Goal: Browse casually: Explore the website without a specific task or goal

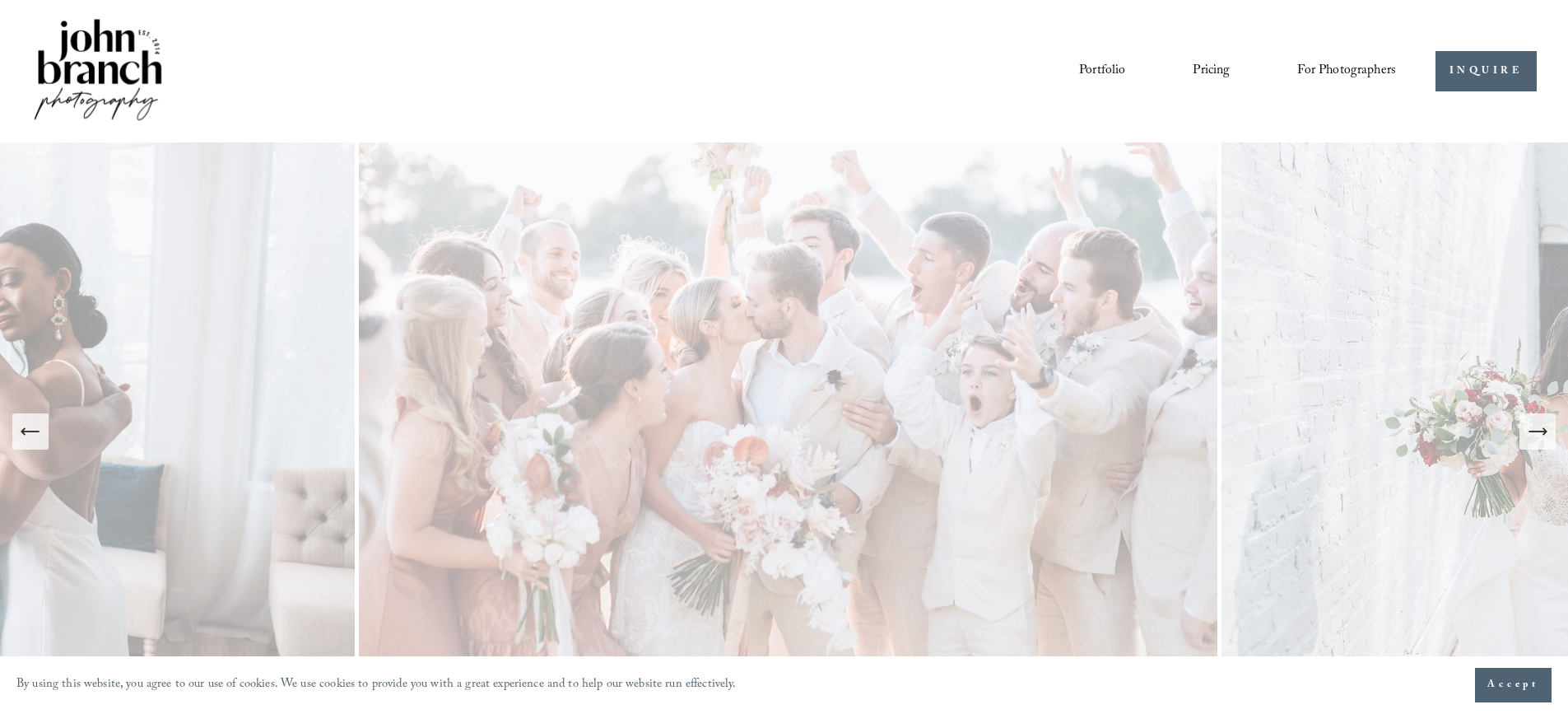
click at [1536, 444] on button "Next Slide" at bounding box center [1537, 431] width 37 height 37
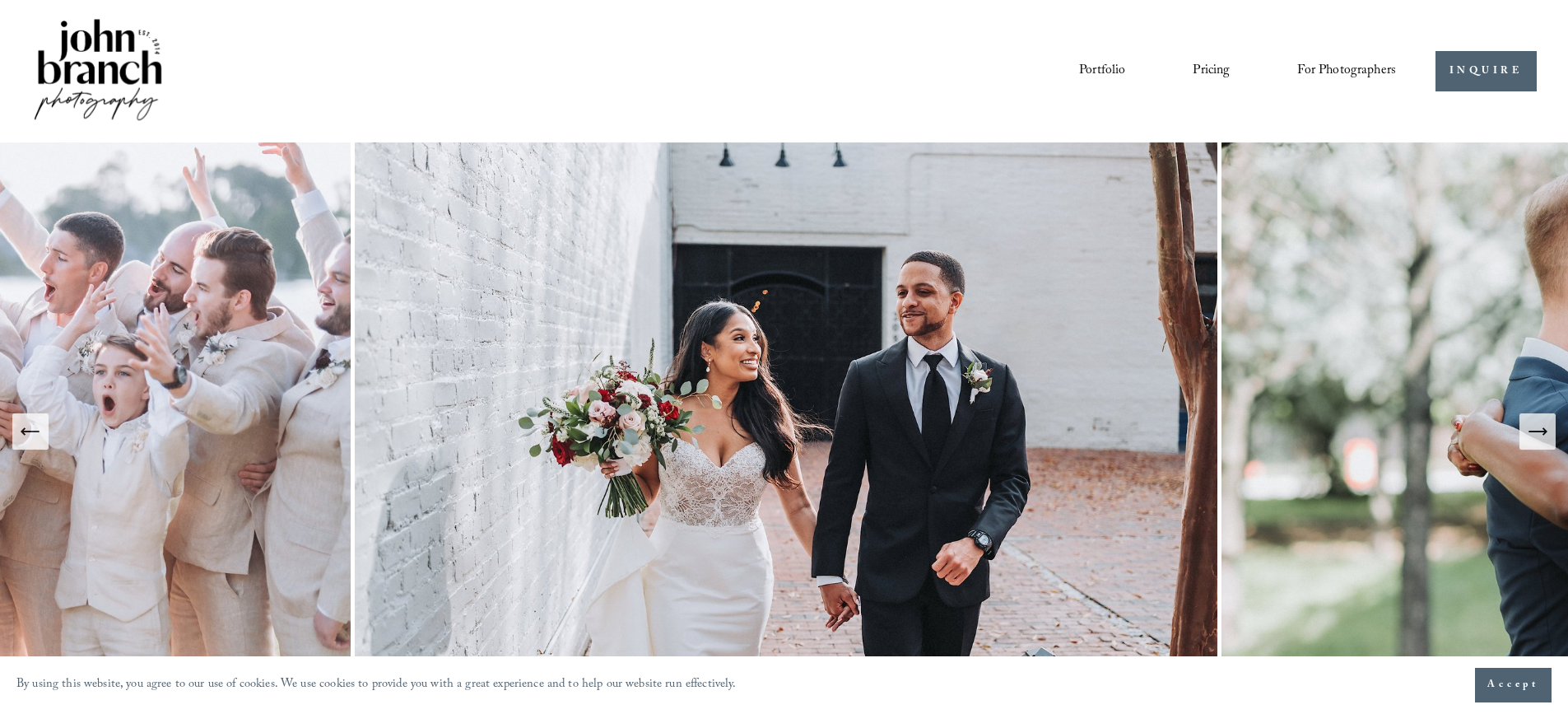
click at [1525, 414] on button "Next Slide" at bounding box center [1537, 431] width 37 height 37
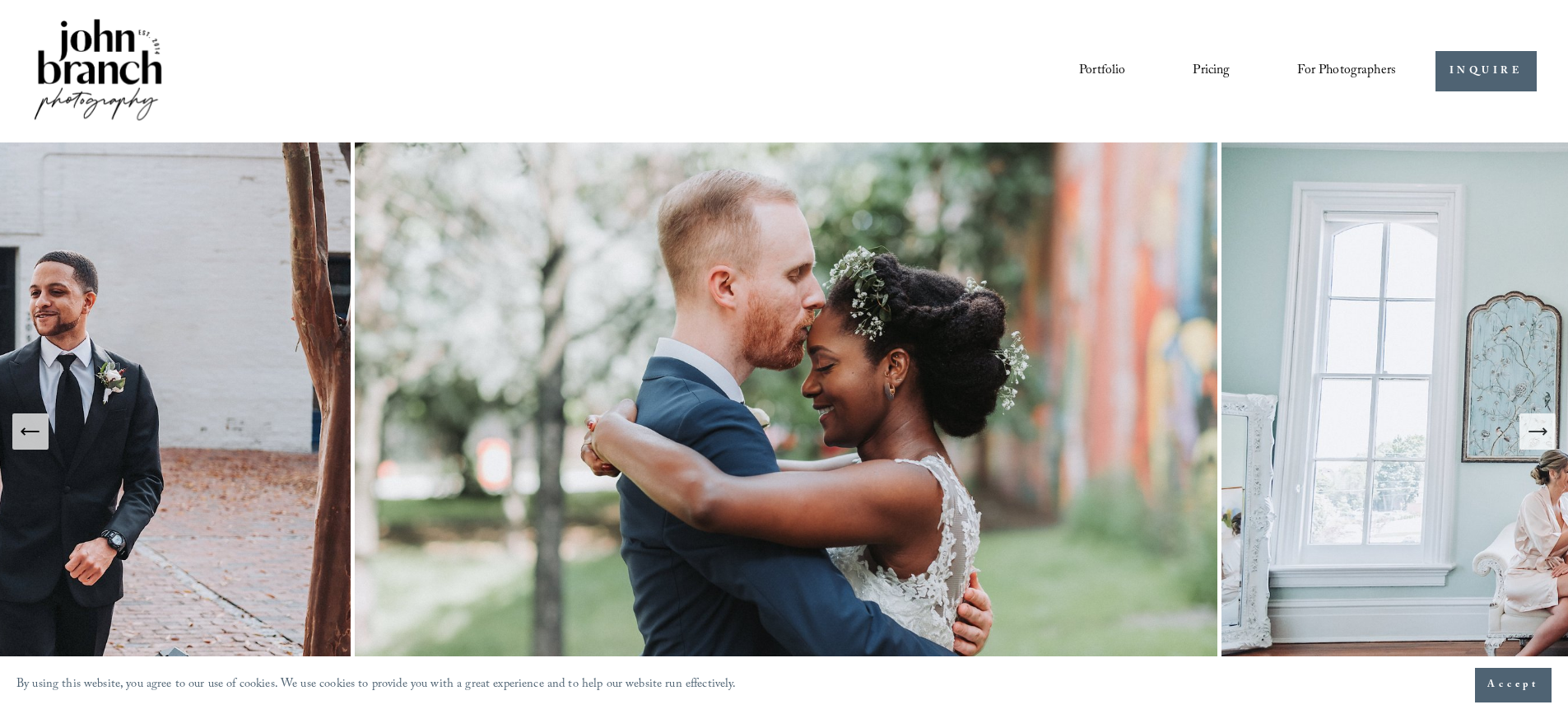
click at [1530, 430] on icon "Next Slide" at bounding box center [1537, 431] width 23 height 23
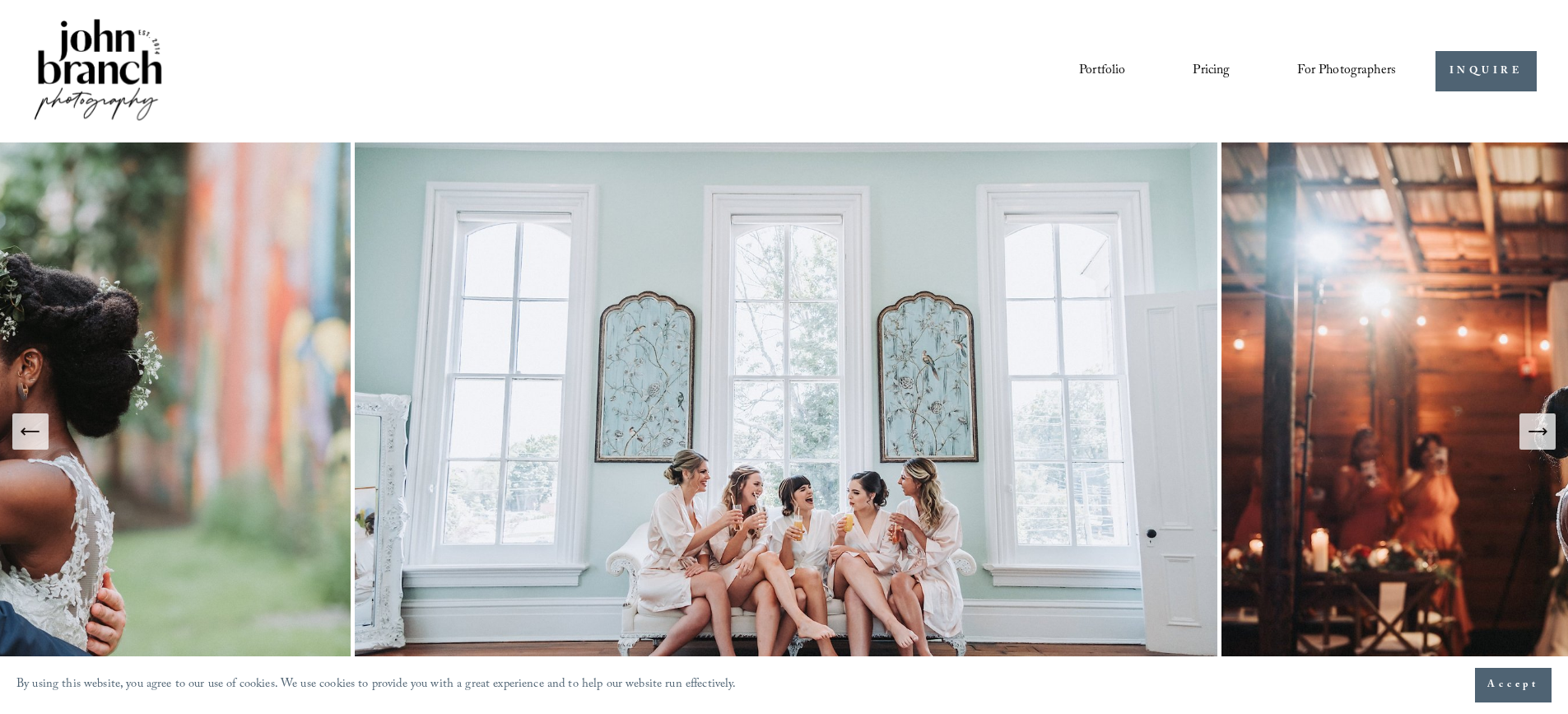
click at [1530, 430] on icon "Next Slide" at bounding box center [1537, 431] width 23 height 23
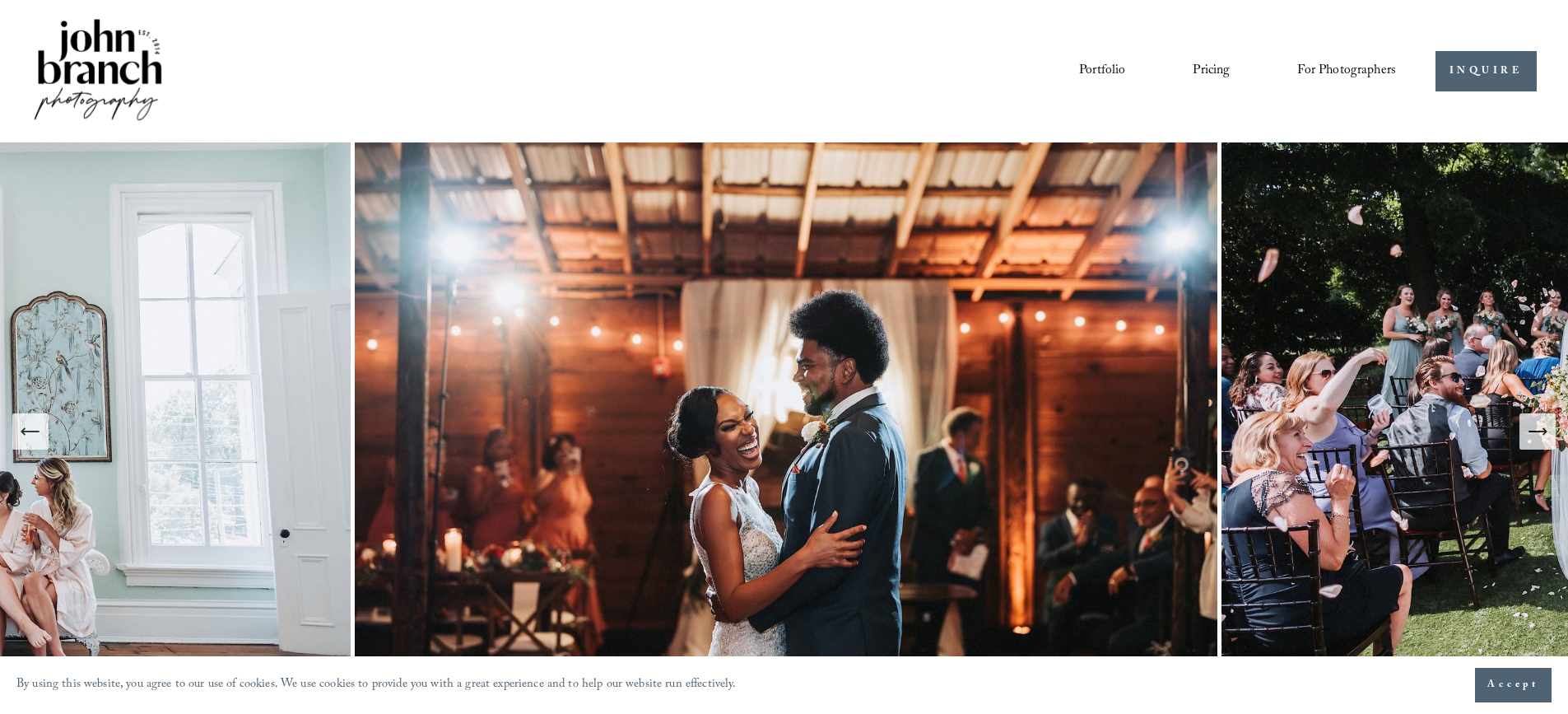
click at [1530, 427] on icon "Next Slide" at bounding box center [1537, 431] width 23 height 23
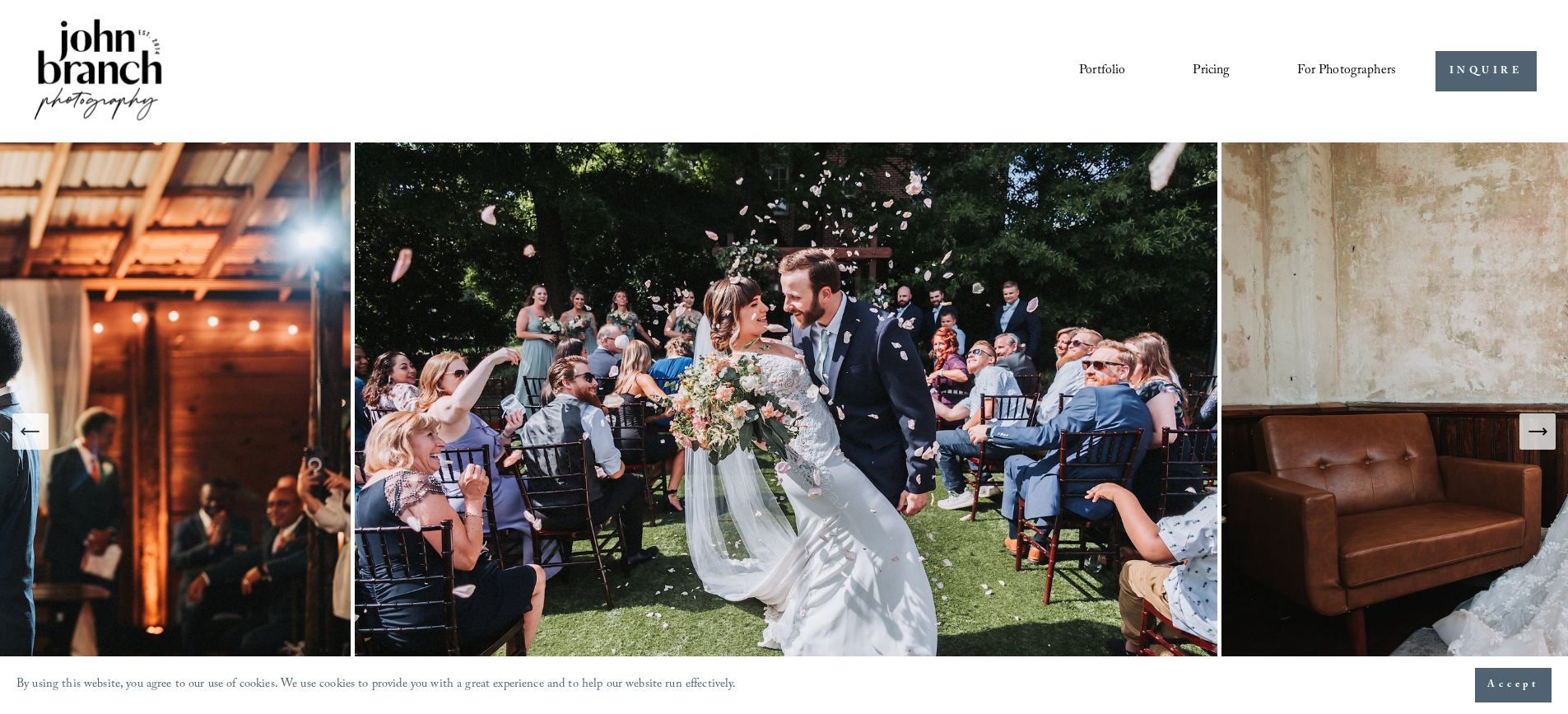
click at [1530, 427] on icon "Next Slide" at bounding box center [1537, 431] width 23 height 23
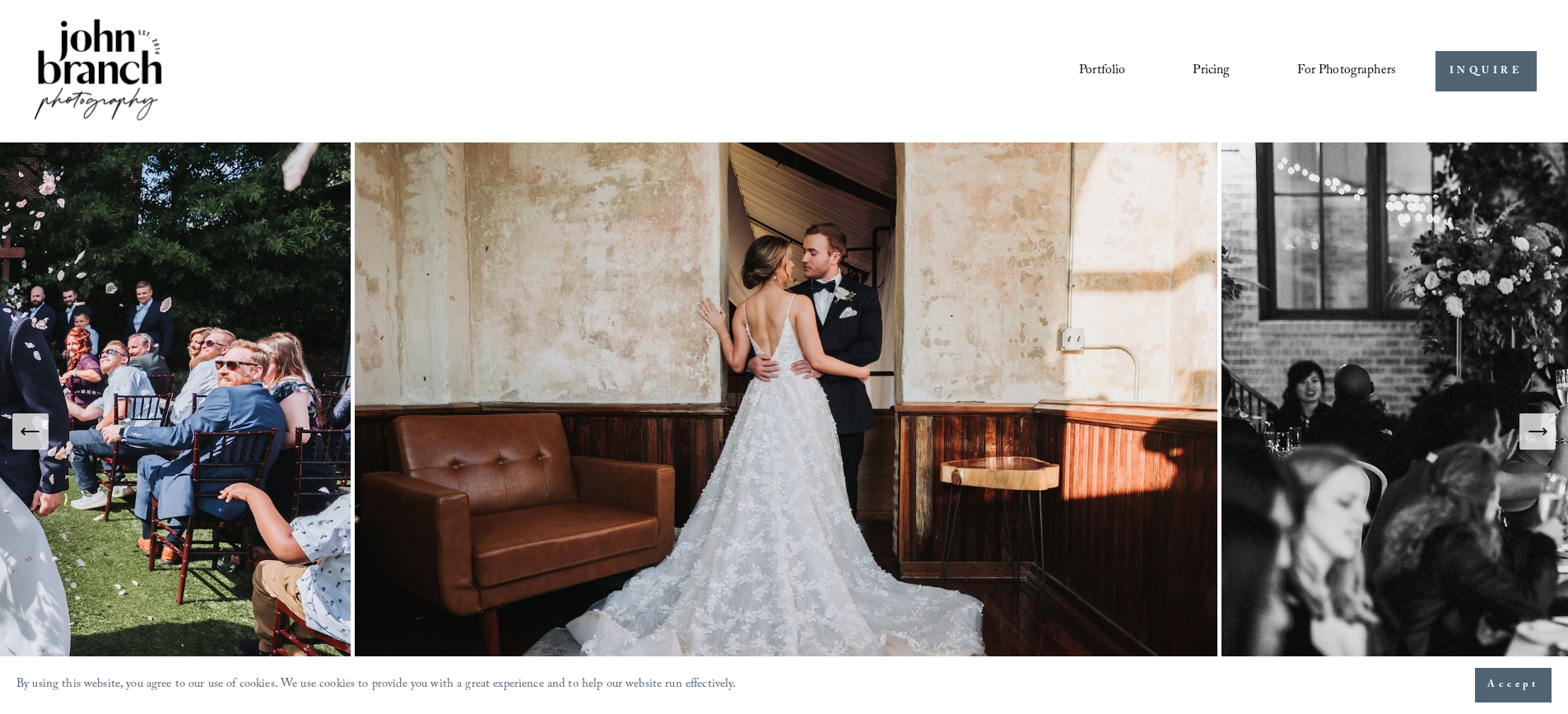
click at [1530, 427] on icon "Next Slide" at bounding box center [1537, 431] width 23 height 23
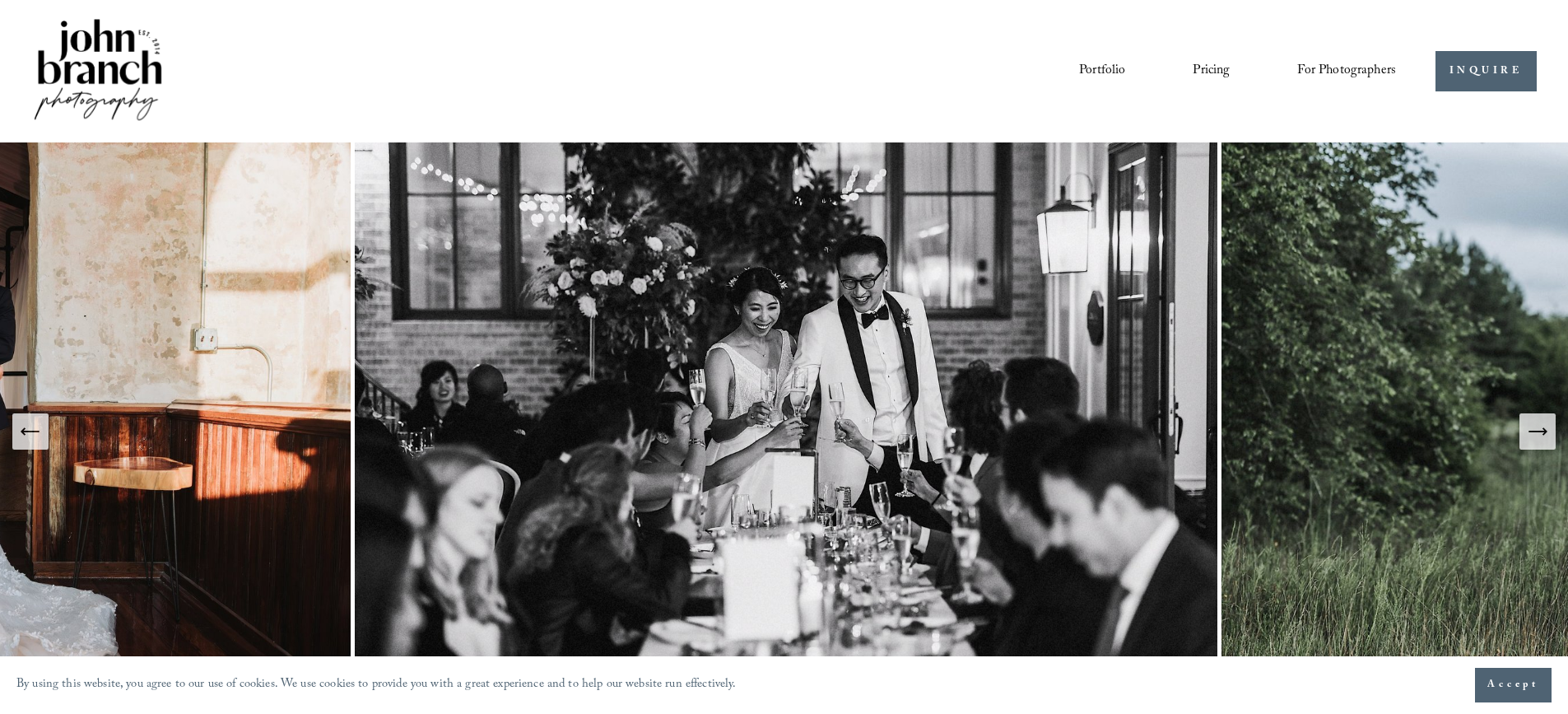
click at [1530, 420] on icon "Next Slide" at bounding box center [1537, 431] width 23 height 23
